Goal: Transaction & Acquisition: Purchase product/service

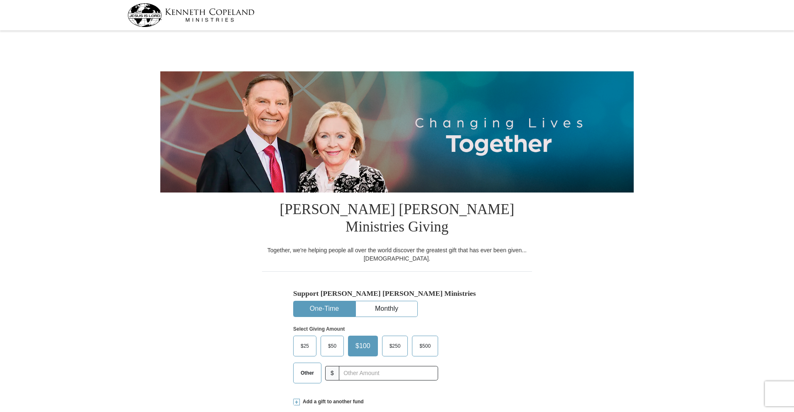
select select "[GEOGRAPHIC_DATA]"
drag, startPoint x: 292, startPoint y: 210, endPoint x: 506, endPoint y: 212, distance: 213.8
click at [506, 212] on h1 "[PERSON_NAME] [PERSON_NAME] Ministries Giving" at bounding box center [397, 220] width 270 height 54
drag, startPoint x: 274, startPoint y: 233, endPoint x: 425, endPoint y: 245, distance: 150.8
click at [425, 246] on div "Together, we're helping people all over the world discover the greatest gift th…" at bounding box center [397, 254] width 270 height 17
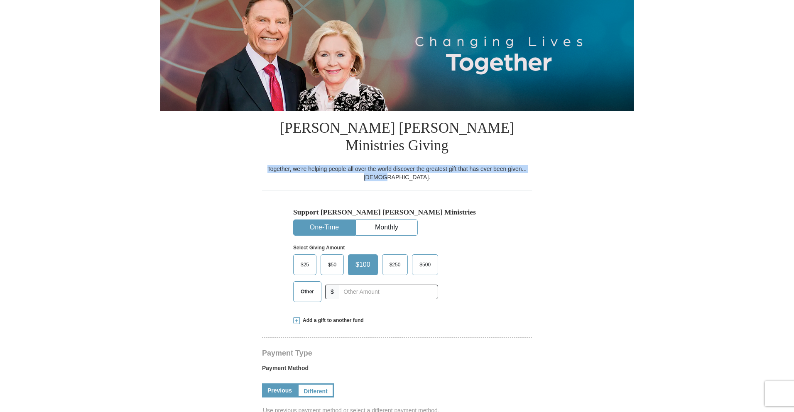
scroll to position [100, 0]
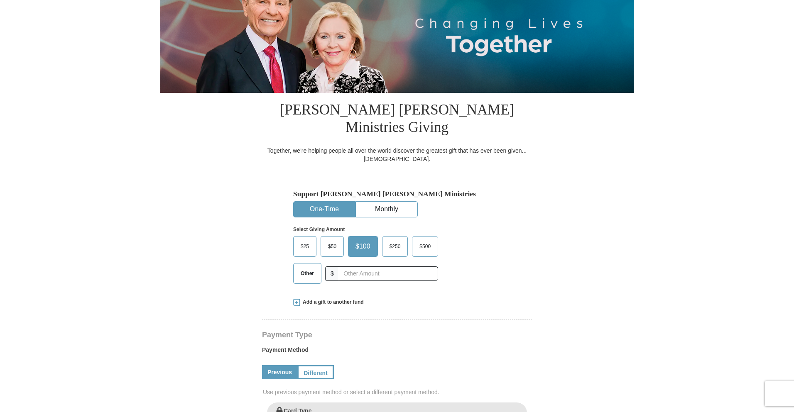
click at [297, 104] on h1 "[PERSON_NAME] [PERSON_NAME] Ministries Giving" at bounding box center [397, 120] width 270 height 54
drag, startPoint x: 289, startPoint y: 108, endPoint x: 541, endPoint y: 110, distance: 252.4
click at [541, 110] on form "[PERSON_NAME] [PERSON_NAME] Ministries Giving Together, we're helping people al…" at bounding box center [396, 392] width 473 height 917
drag, startPoint x: 294, startPoint y: 177, endPoint x: 418, endPoint y: 175, distance: 124.1
click at [418, 190] on h5 "Support [PERSON_NAME] [PERSON_NAME] Ministries" at bounding box center [397, 194] width 208 height 9
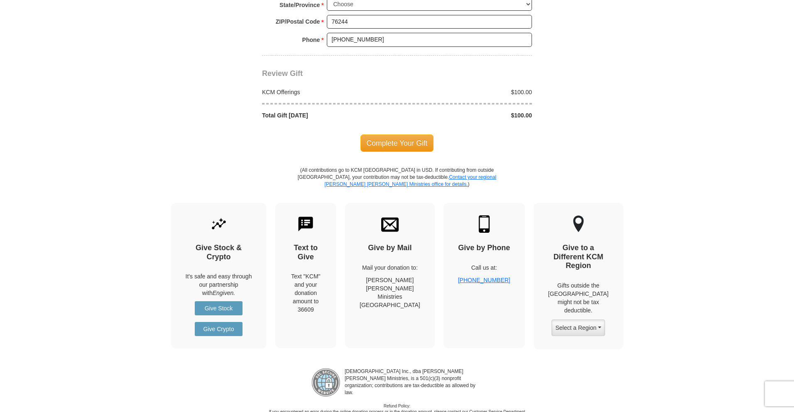
scroll to position [797, 0]
